Goal: Task Accomplishment & Management: Use online tool/utility

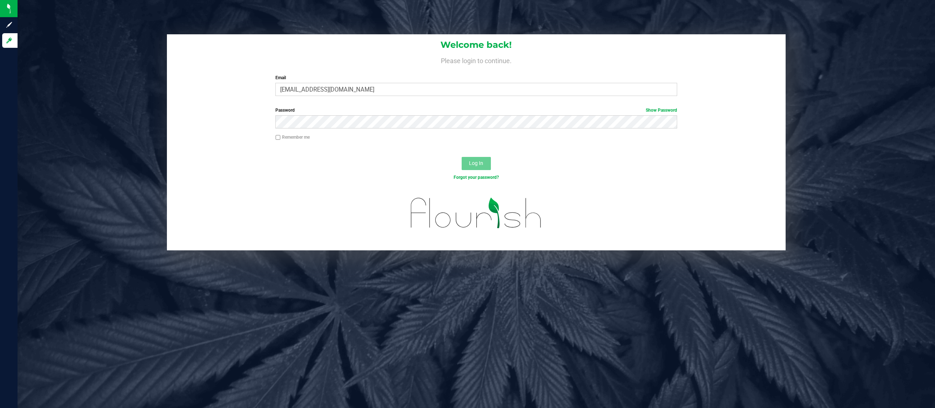
type input "[EMAIL_ADDRESS][DOMAIN_NAME]"
click at [462, 157] on button "Log In" at bounding box center [476, 163] width 29 height 13
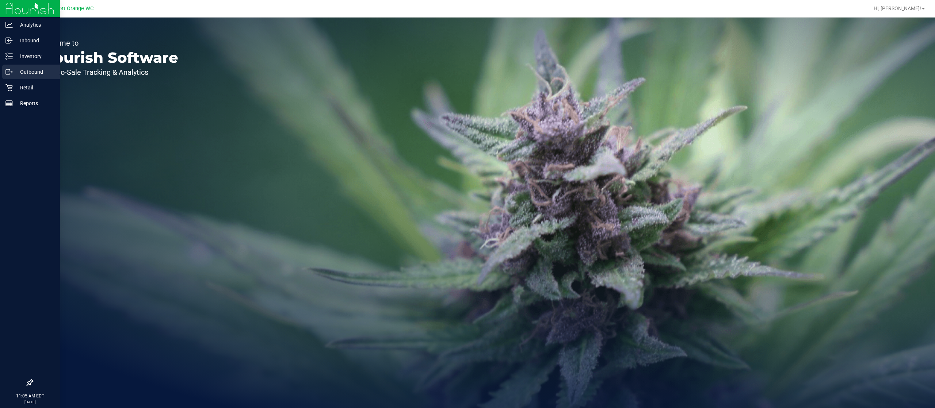
click at [30, 67] on div "Outbound" at bounding box center [31, 72] width 58 height 15
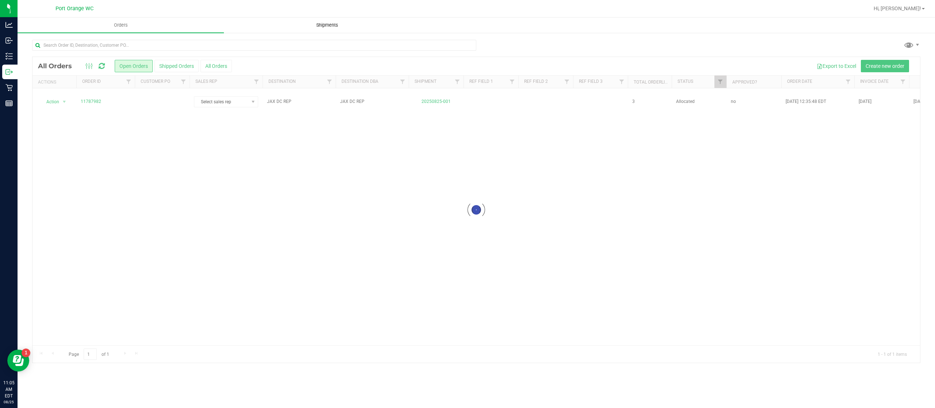
click at [316, 30] on uib-tab-heading "Shipments" at bounding box center [327, 25] width 206 height 15
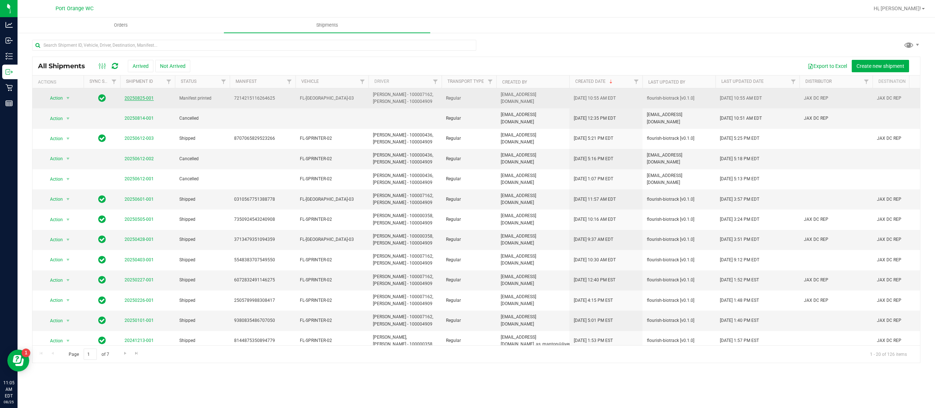
click at [146, 99] on link "20250825-001" at bounding box center [139, 98] width 29 height 5
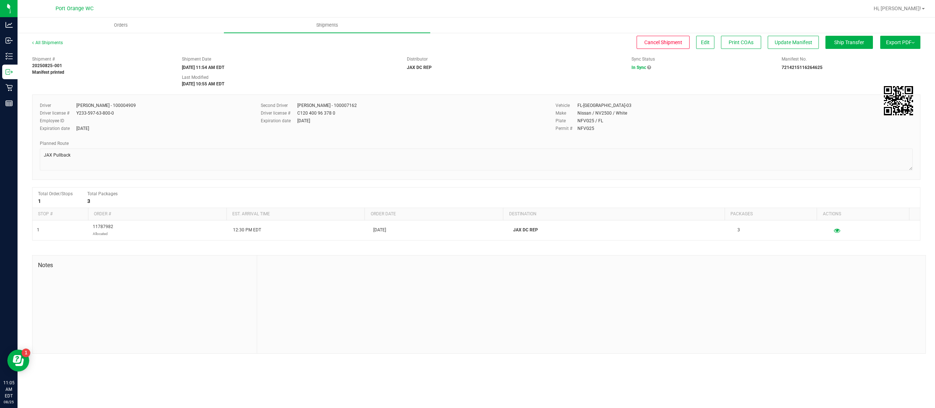
click at [890, 40] on button "Export PDF" at bounding box center [900, 42] width 40 height 13
click at [886, 58] on span "Manifest by Package ID" at bounding box center [889, 58] width 46 height 5
